Goal: Complete application form: Complete application form

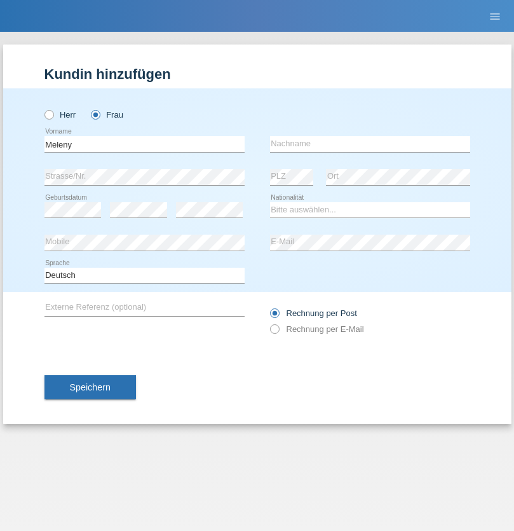
type input "Meleny"
click at [370, 144] on input "text" at bounding box center [370, 144] width 200 height 16
type input "[PERSON_NAME]"
select select "CH"
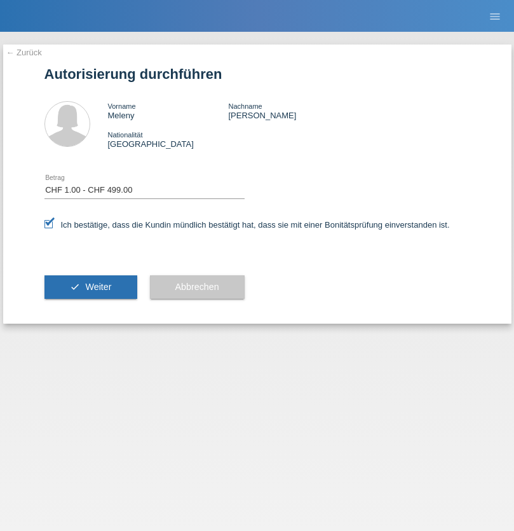
select select "1"
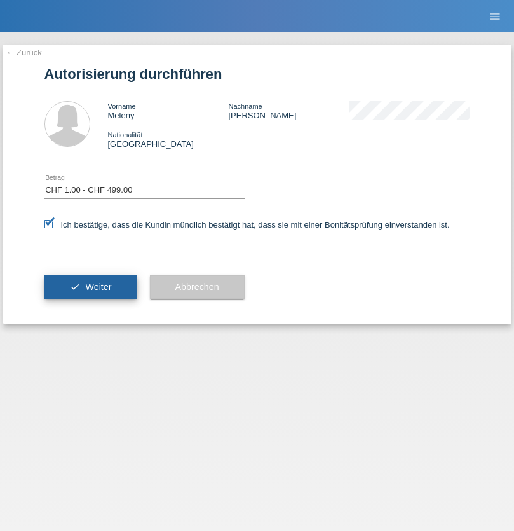
click at [90, 287] on span "Weiter" at bounding box center [98, 287] width 26 height 10
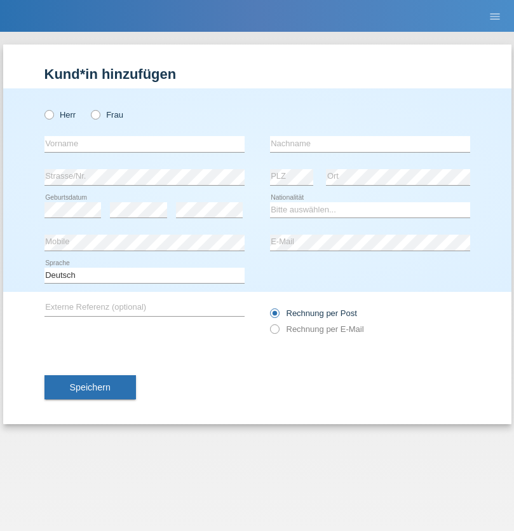
radio input "true"
click at [144, 144] on input "text" at bounding box center [144, 144] width 200 height 16
type input "Leurys"
click at [370, 144] on input "text" at bounding box center [370, 144] width 200 height 16
type input "Sanchez Nunez"
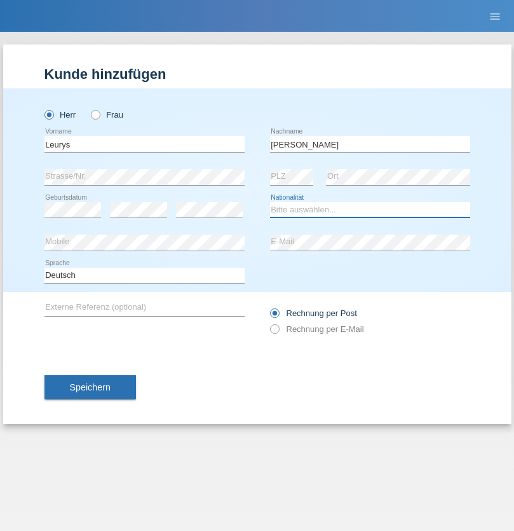
select select "PA"
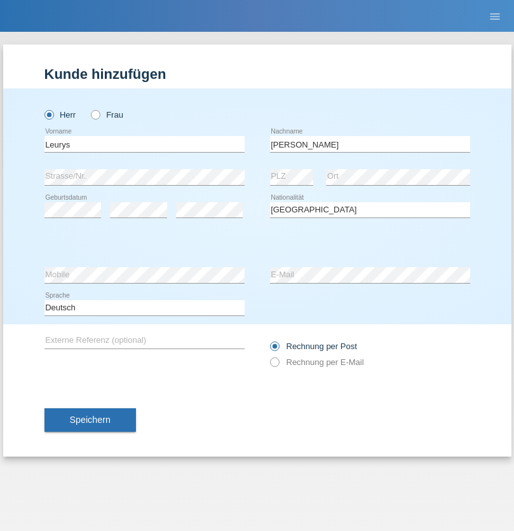
select select "C"
select select "04"
select select "10"
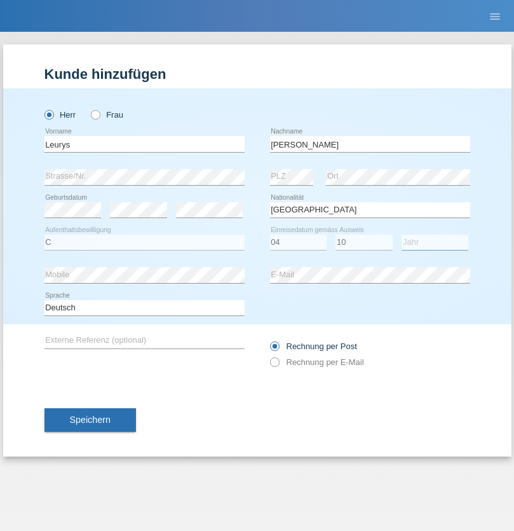
select select "2020"
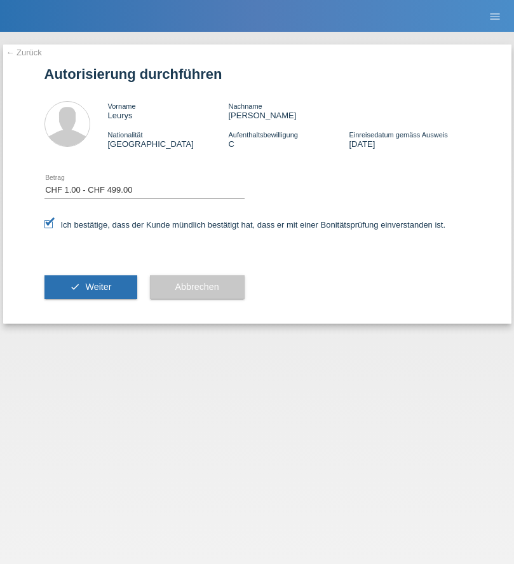
select select "1"
click at [90, 287] on span "Weiter" at bounding box center [98, 287] width 26 height 10
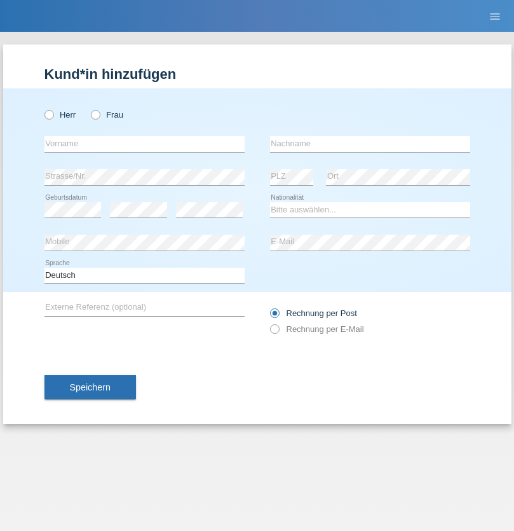
radio input "true"
click at [144, 144] on input "text" at bounding box center [144, 144] width 200 height 16
type input "Ganaj"
click at [370, 144] on input "text" at bounding box center [370, 144] width 200 height 16
type input "Fadil"
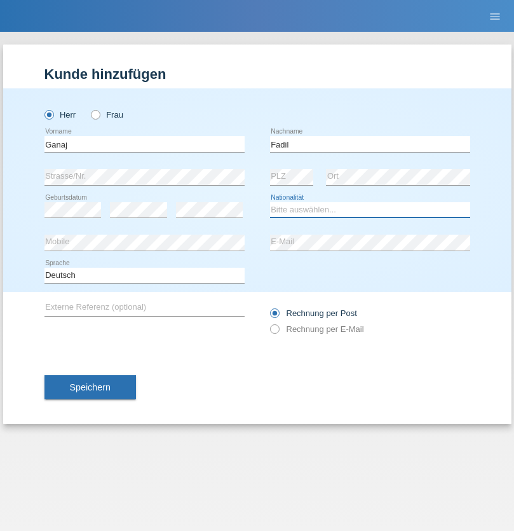
select select "XK"
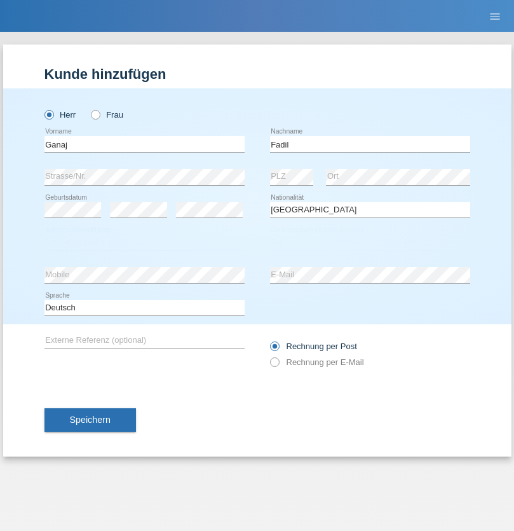
select select "C"
select select "10"
select select "08"
select select "2021"
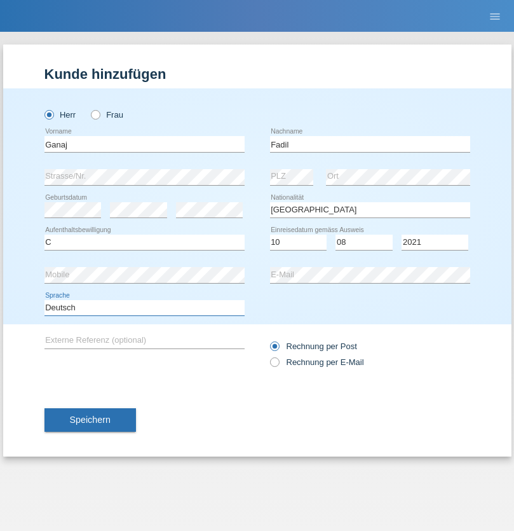
select select "en"
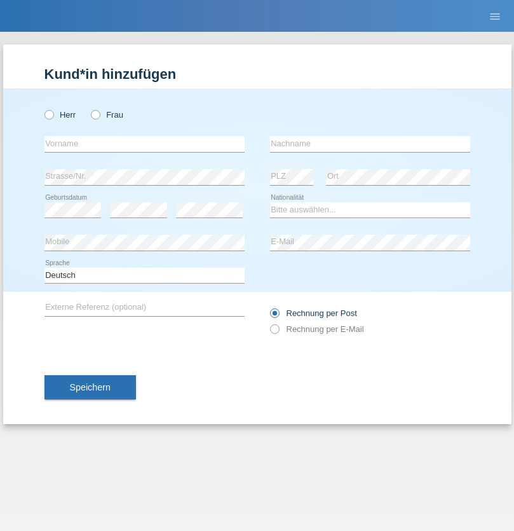
radio input "true"
click at [144, 144] on input "text" at bounding box center [144, 144] width 200 height 16
type input "[PERSON_NAME]"
click at [370, 144] on input "text" at bounding box center [370, 144] width 200 height 16
type input "Muja"
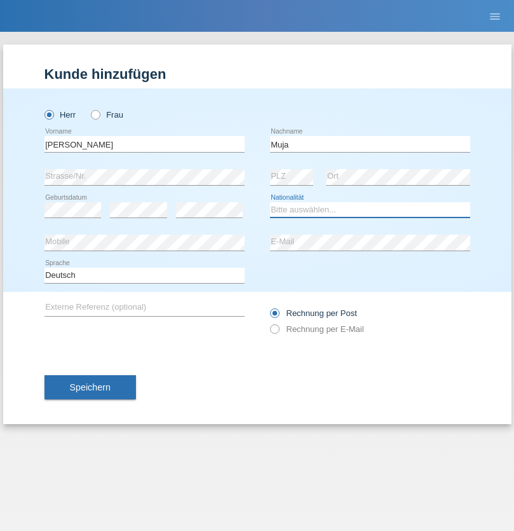
select select "XK"
select select "C"
select select "03"
select select "07"
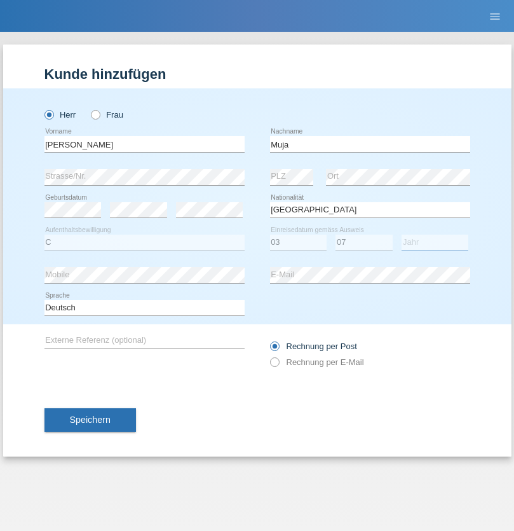
select select "2021"
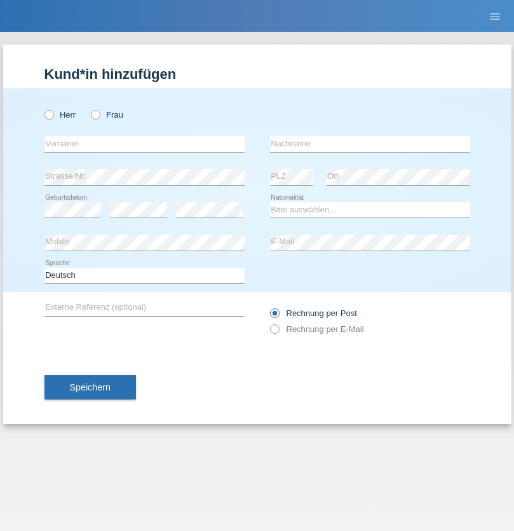
radio input "true"
click at [144, 144] on input "text" at bounding box center [144, 144] width 200 height 16
type input "Thomas"
click at [370, 144] on input "text" at bounding box center [370, 144] width 200 height 16
type input "Berger"
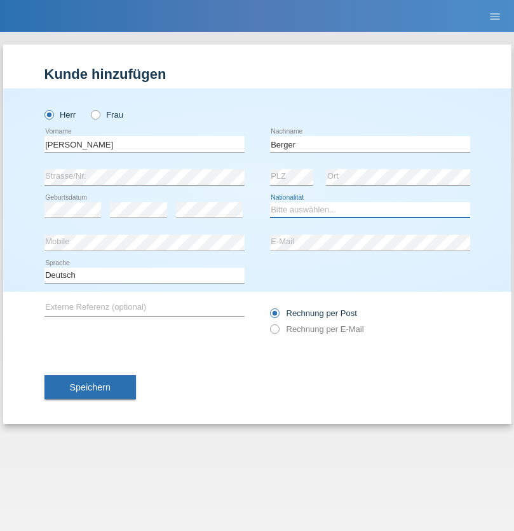
select select "CH"
radio input "true"
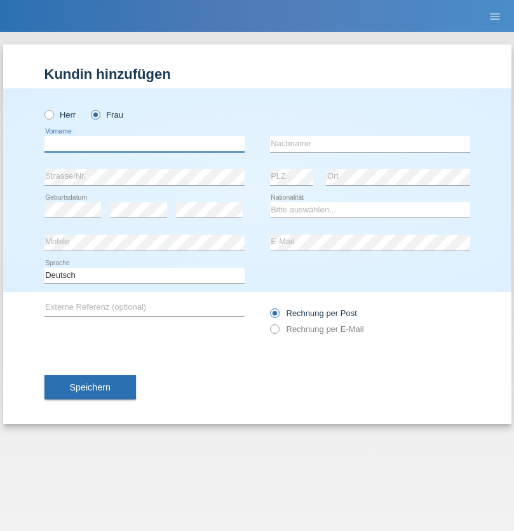
click at [144, 144] on input "text" at bounding box center [144, 144] width 200 height 16
type input "[PERSON_NAME] [PERSON_NAME] Moço"
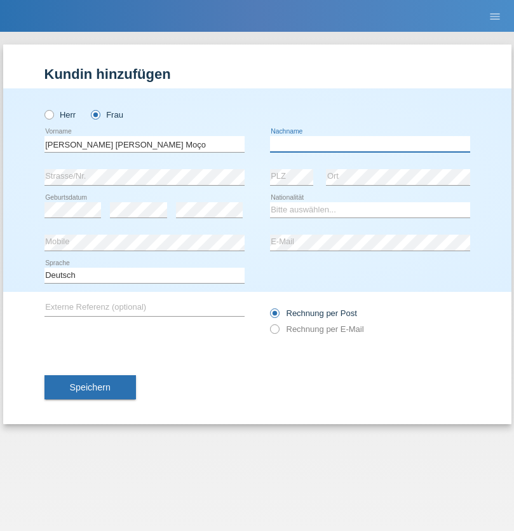
click at [370, 144] on input "text" at bounding box center [370, 144] width 200 height 16
type input "[PERSON_NAME]"
select select "PT"
select select "C"
select select "28"
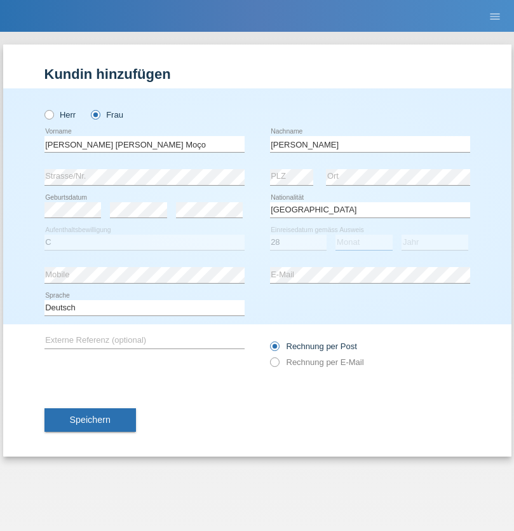
select select "03"
select select "2005"
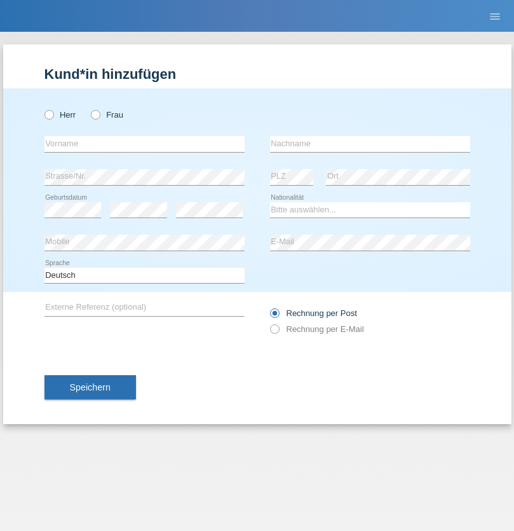
radio input "true"
click at [144, 144] on input "text" at bounding box center [144, 144] width 200 height 16
type input "Teklay"
click at [370, 144] on input "text" at bounding box center [370, 144] width 200 height 16
type input "Fiori"
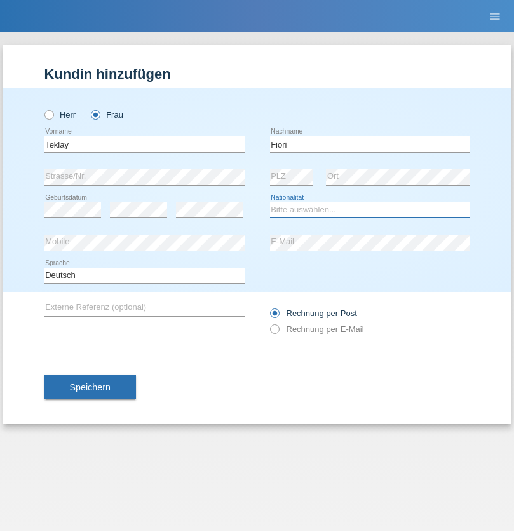
select select "ER"
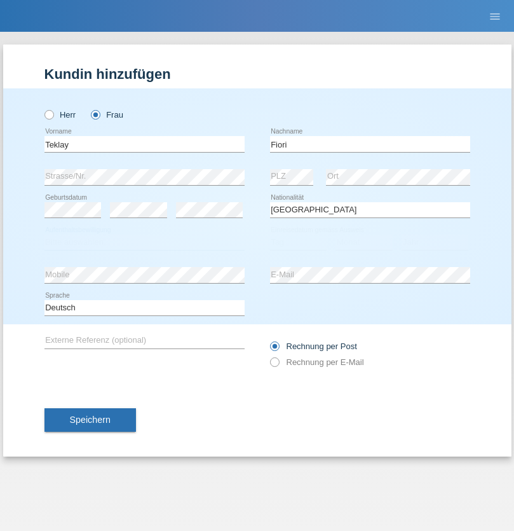
select select "C"
select select "10"
select select "08"
select select "2021"
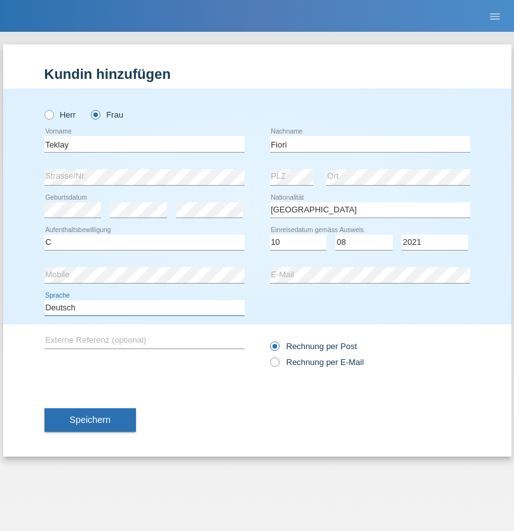
select select "en"
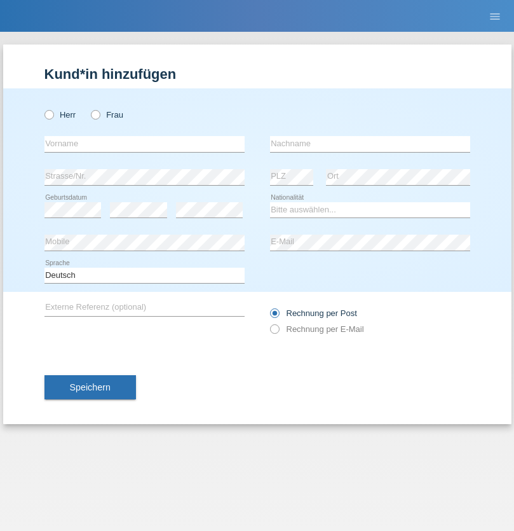
radio input "true"
click at [144, 144] on input "text" at bounding box center [144, 144] width 200 height 16
type input "Sadia"
click at [370, 144] on input "text" at bounding box center [370, 144] width 200 height 16
type input "Nejmaoui"
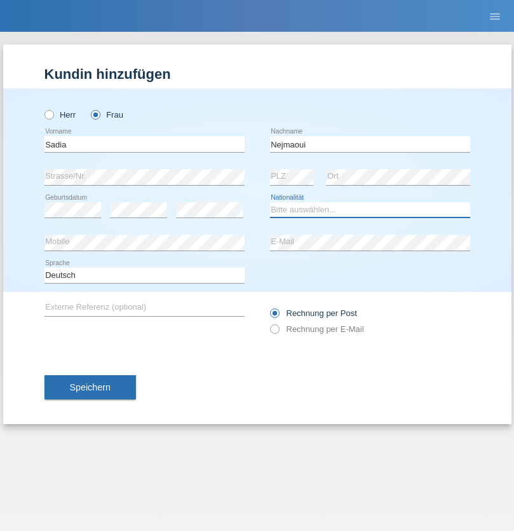
select select "MA"
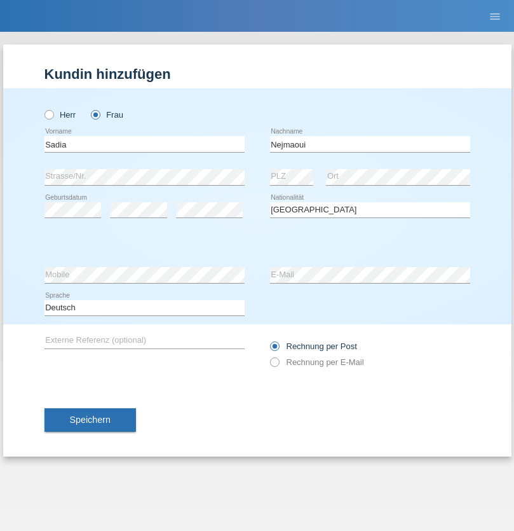
select select "C"
select select "01"
select select "06"
select select "1964"
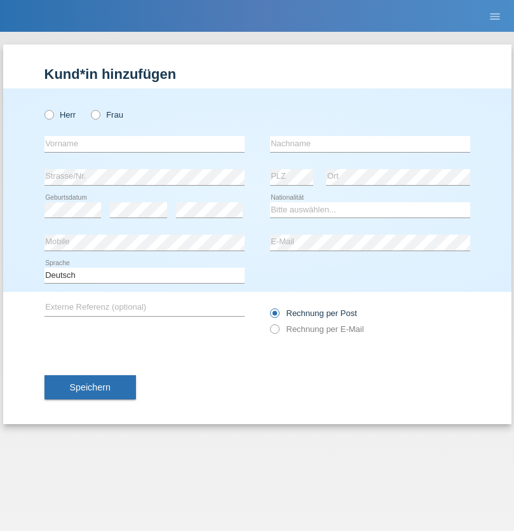
radio input "true"
click at [144, 144] on input "text" at bounding box center [144, 144] width 200 height 16
type input "[PERSON_NAME]"
click at [370, 144] on input "text" at bounding box center [370, 144] width 200 height 16
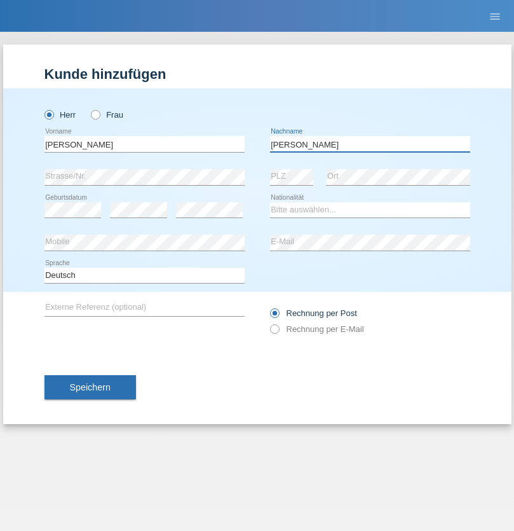
type input "[PERSON_NAME]"
select select "CH"
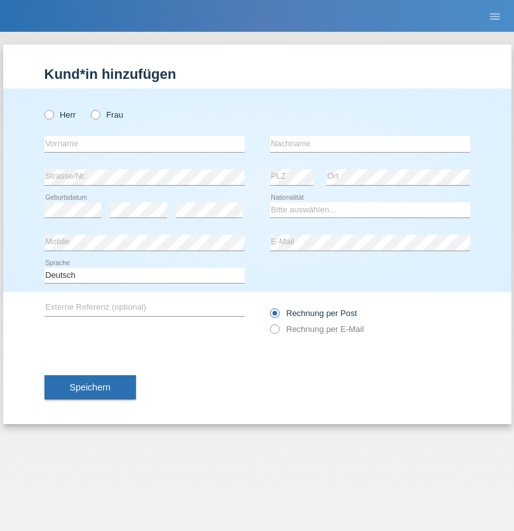
radio input "true"
click at [144, 144] on input "text" at bounding box center [144, 144] width 200 height 16
type input "Thivagaran"
click at [370, 144] on input "text" at bounding box center [370, 144] width 200 height 16
type input "Selvanayagam"
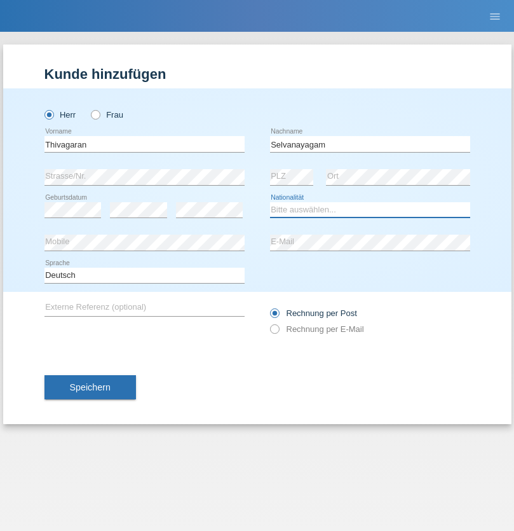
select select "LK"
select select "C"
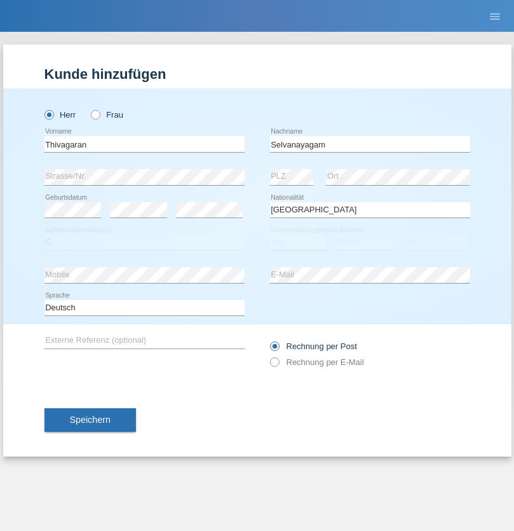
select select "23"
select select "03"
select select "2021"
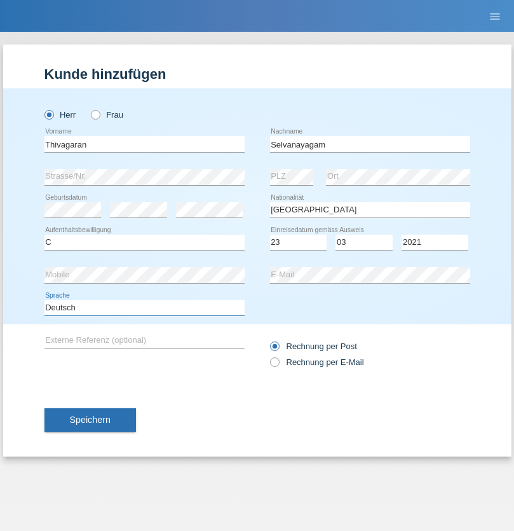
select select "en"
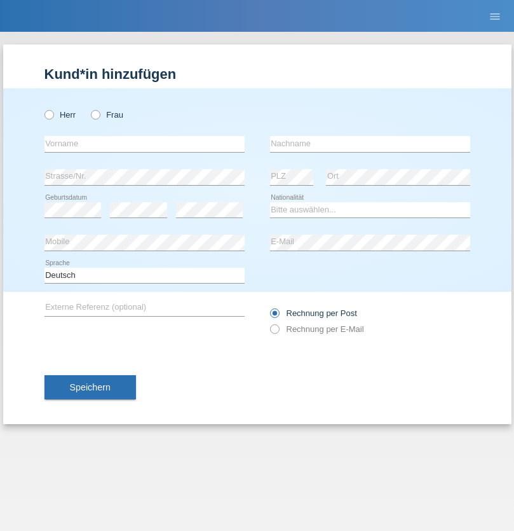
radio input "true"
click at [144, 144] on input "text" at bounding box center [144, 144] width 200 height 16
type input "Monika"
click at [370, 144] on input "text" at bounding box center [370, 144] width 200 height 16
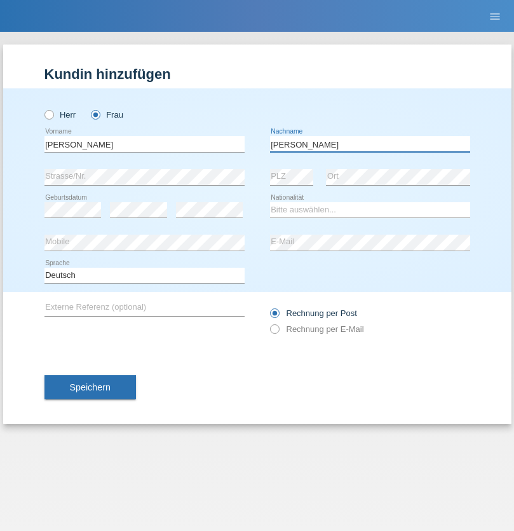
type input "Keller"
select select "CH"
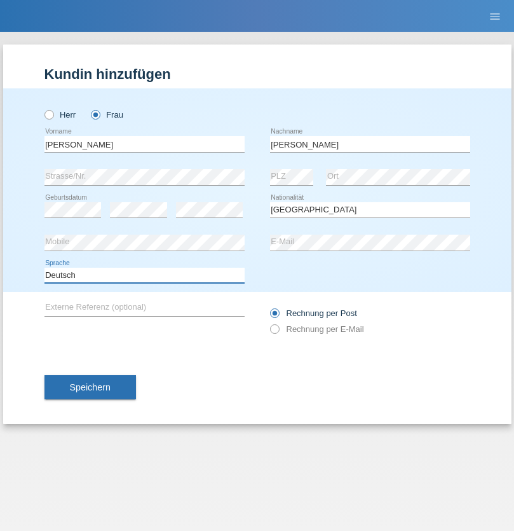
select select "en"
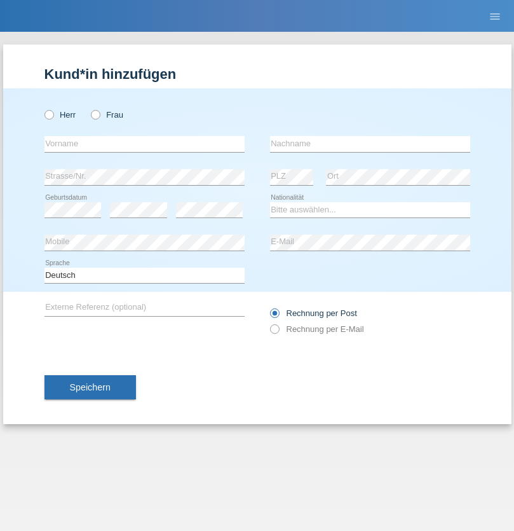
radio input "true"
click at [144, 144] on input "text" at bounding box center [144, 144] width 200 height 16
type input "Tymur"
click at [370, 144] on input "text" at bounding box center [370, 144] width 200 height 16
type input "Hunderchuk"
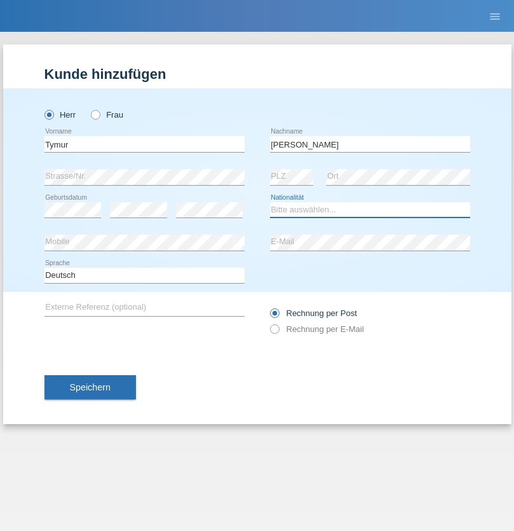
select select "UA"
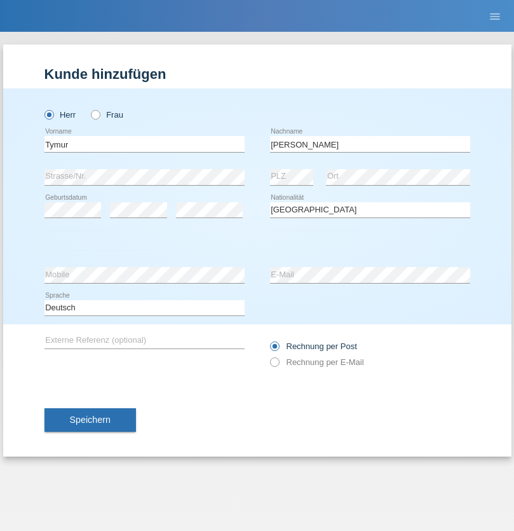
select select "C"
select select "20"
select select "08"
select select "2021"
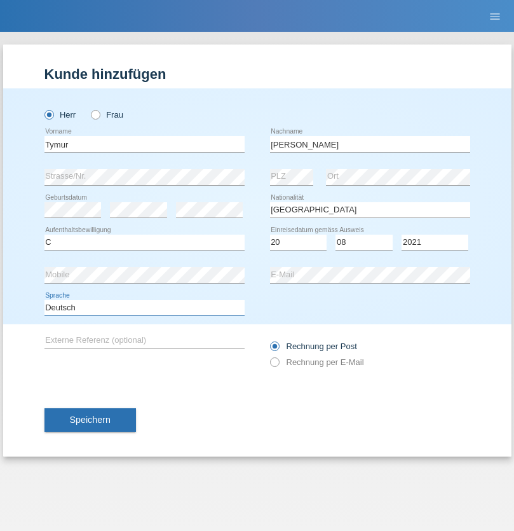
select select "en"
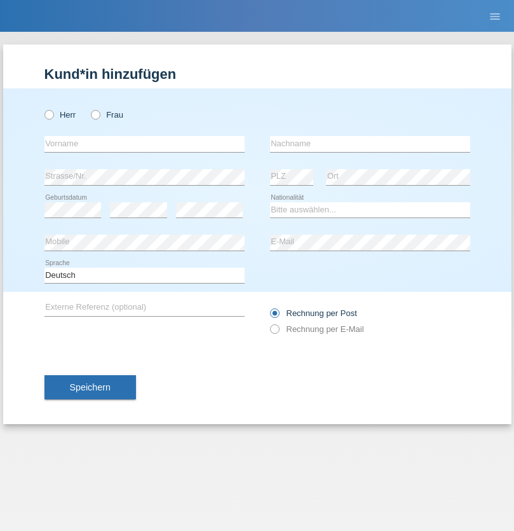
radio input "true"
click at [144, 144] on input "text" at bounding box center [144, 144] width 200 height 16
type input "Tymur"
click at [370, 144] on input "text" at bounding box center [370, 144] width 200 height 16
type input "Hunderchuj"
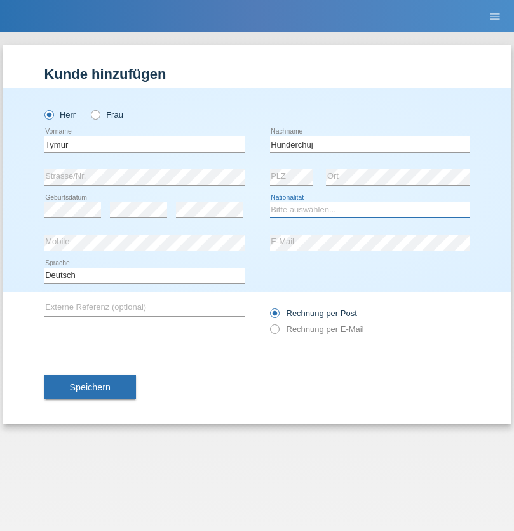
select select "UA"
select select "C"
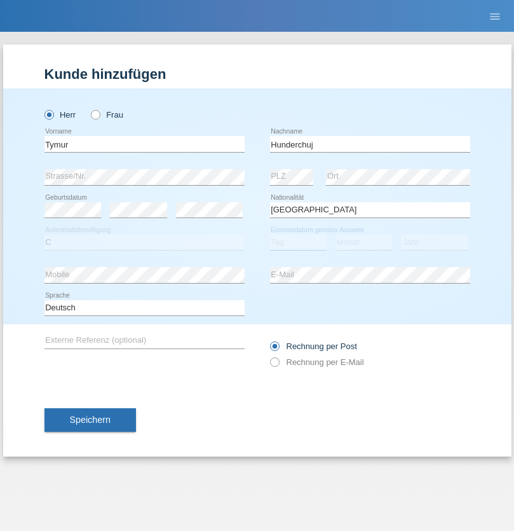
select select "20"
select select "08"
select select "2021"
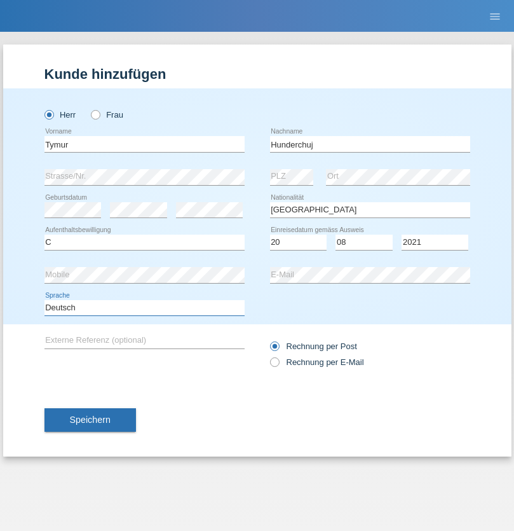
select select "en"
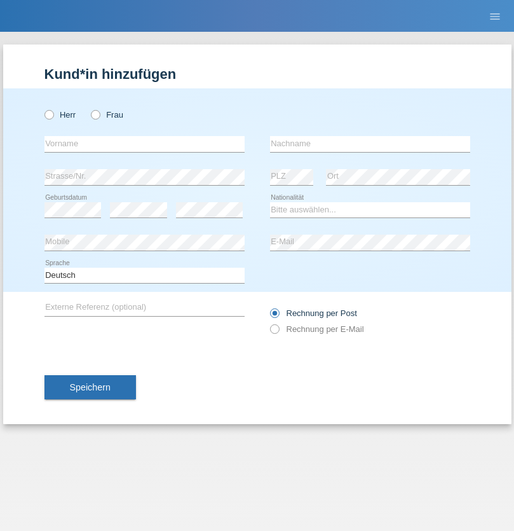
radio input "true"
click at [144, 144] on input "text" at bounding box center [144, 144] width 200 height 16
type input "[PERSON_NAME]"
click at [370, 144] on input "text" at bounding box center [370, 144] width 200 height 16
type input "Tropp"
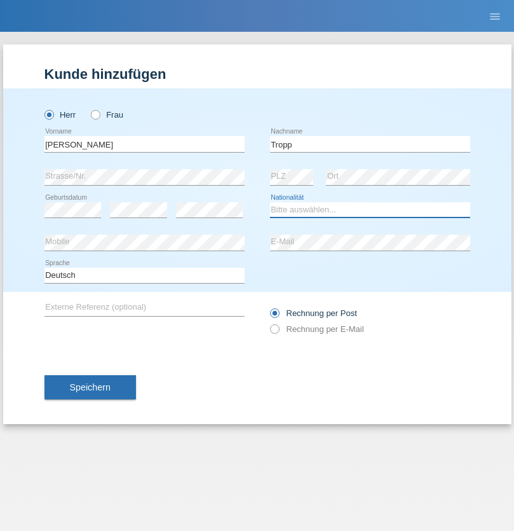
select select "SK"
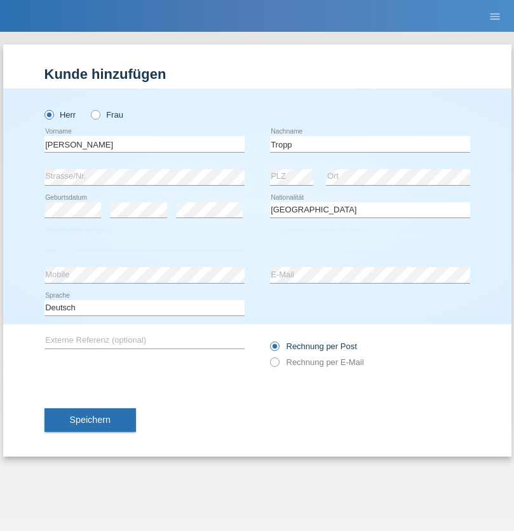
select select "C"
select select "10"
select select "08"
select select "2021"
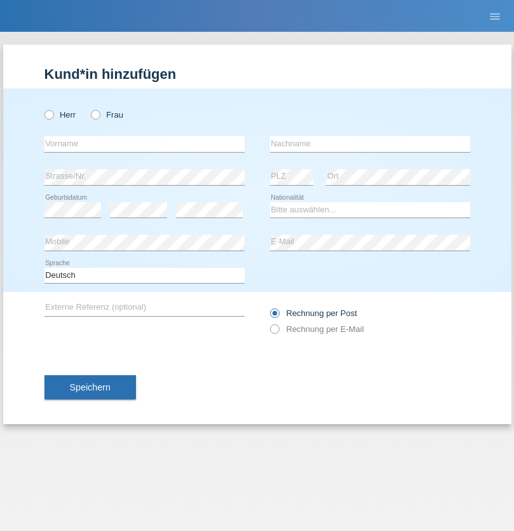
radio input "true"
click at [144, 144] on input "text" at bounding box center [144, 144] width 200 height 16
type input "[PERSON_NAME]"
click at [370, 144] on input "text" at bounding box center [370, 144] width 200 height 16
type input "Ringle"
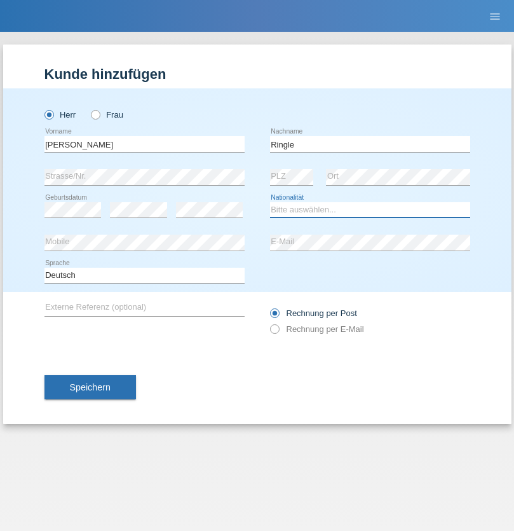
select select "DE"
select select "C"
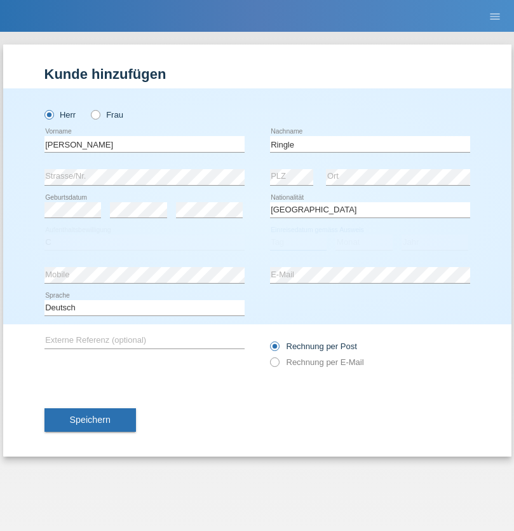
select select "06"
select select "01"
select select "2021"
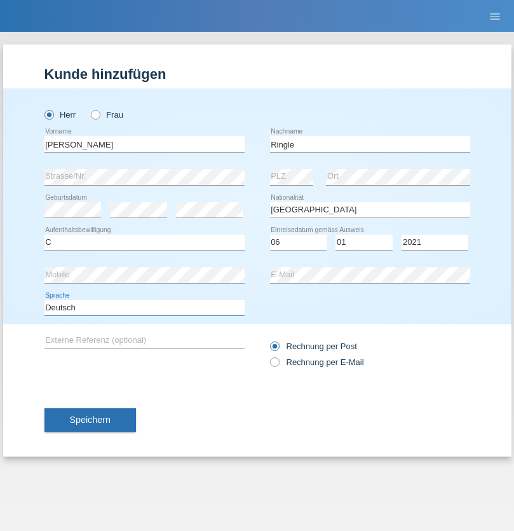
select select "en"
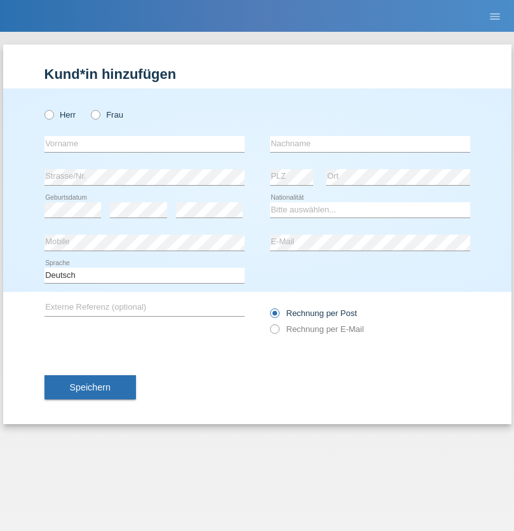
radio input "true"
click at [144, 144] on input "text" at bounding box center [144, 144] width 200 height 16
type input "Junior"
click at [370, 144] on input "text" at bounding box center [370, 144] width 200 height 16
type input "[PERSON_NAME]"
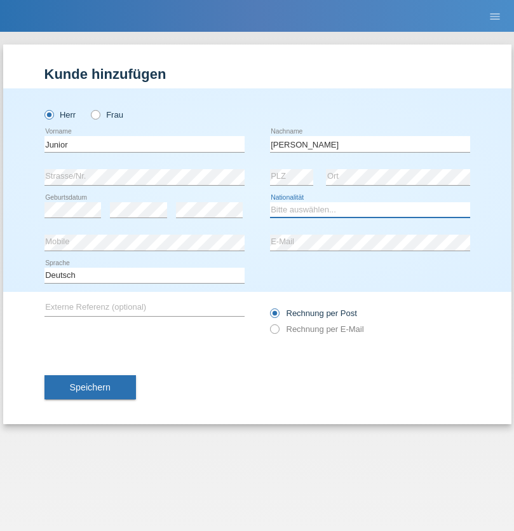
select select "CH"
radio input "true"
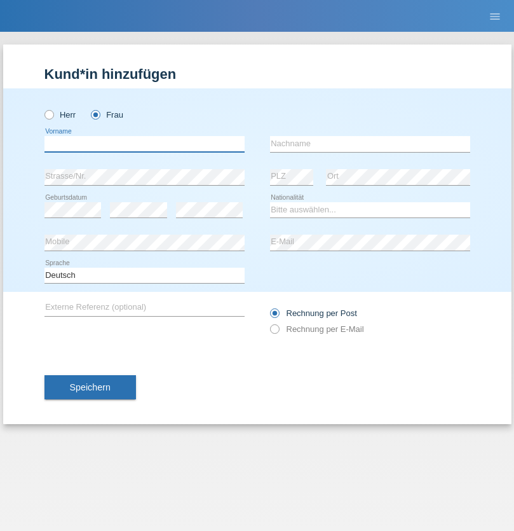
click at [144, 144] on input "text" at bounding box center [144, 144] width 200 height 16
type input "Maria Fernanda"
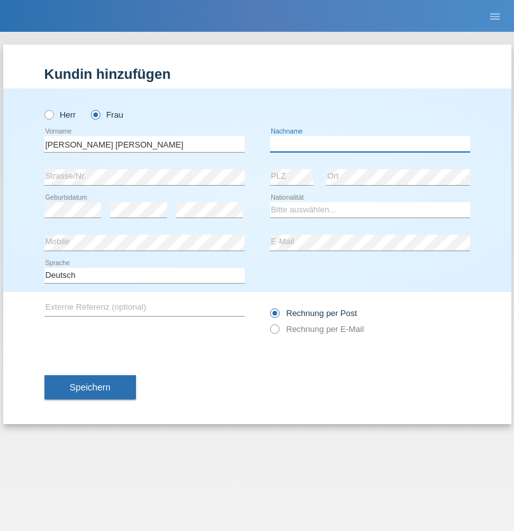
click at [370, 144] on input "text" at bounding box center [370, 144] width 200 height 16
type input "Knusel Campillo"
select select "CH"
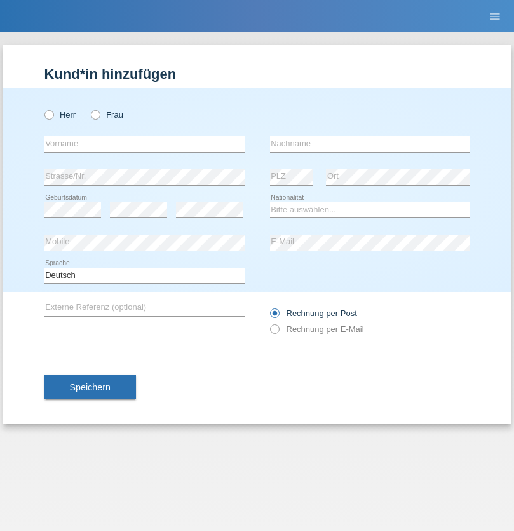
radio input "true"
click at [144, 144] on input "text" at bounding box center [144, 144] width 200 height 16
type input "Beqiri"
click at [370, 144] on input "text" at bounding box center [370, 144] width 200 height 16
type input "Shpresa"
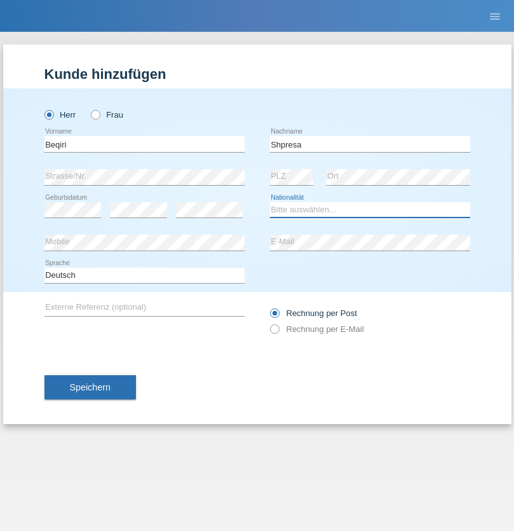
select select "XK"
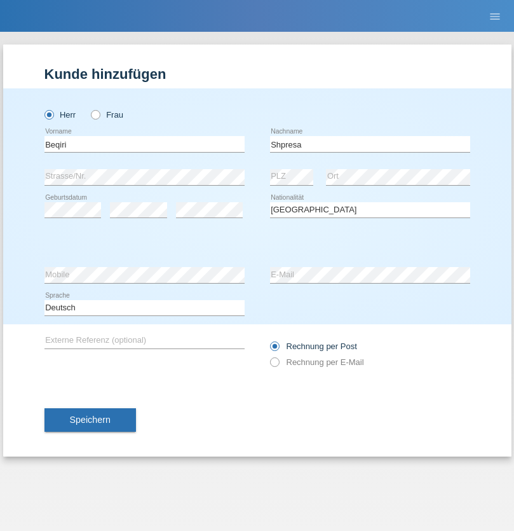
select select "C"
select select "08"
select select "02"
select select "1979"
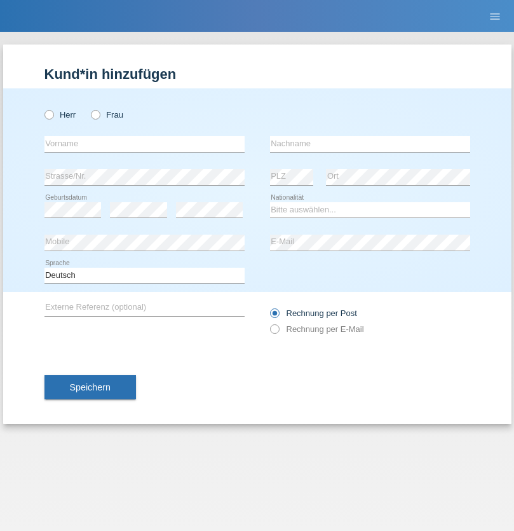
radio input "true"
click at [144, 144] on input "text" at bounding box center [144, 144] width 200 height 16
type input "[PERSON_NAME]"
click at [370, 144] on input "text" at bounding box center [370, 144] width 200 height 16
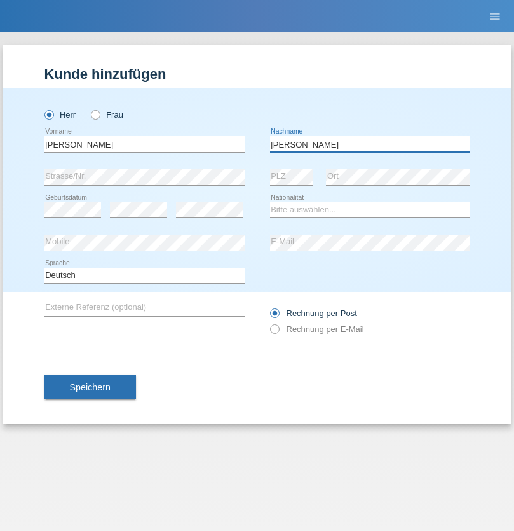
type input "[PERSON_NAME]"
select select "CH"
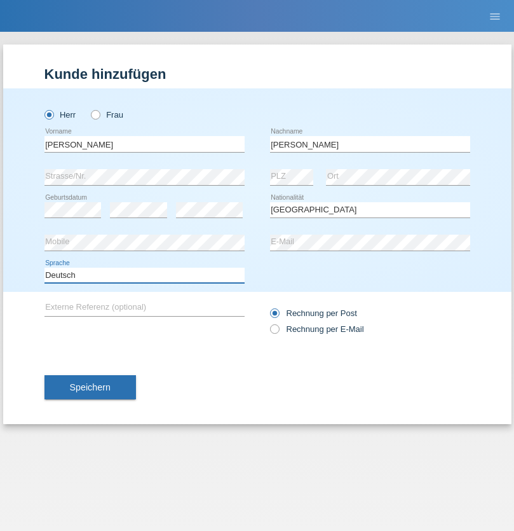
select select "en"
